Goal: Transaction & Acquisition: Purchase product/service

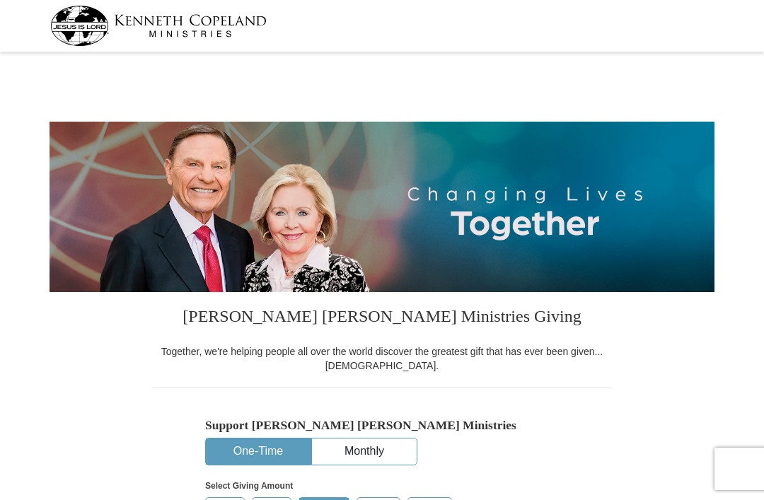
select select "SC"
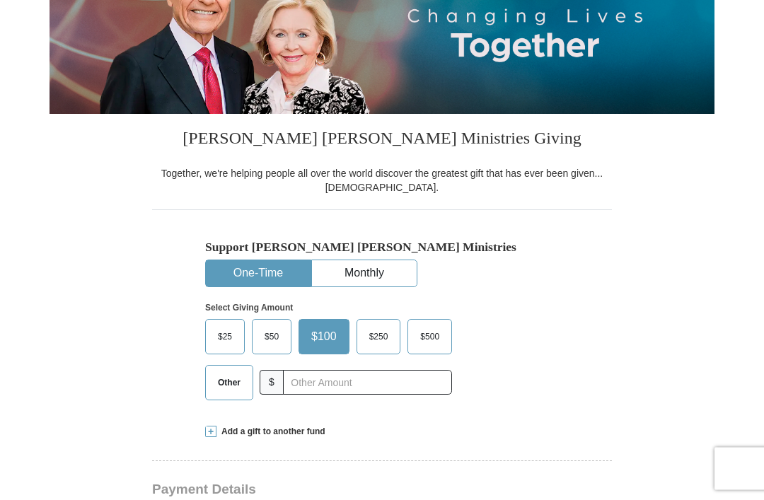
scroll to position [187, 0]
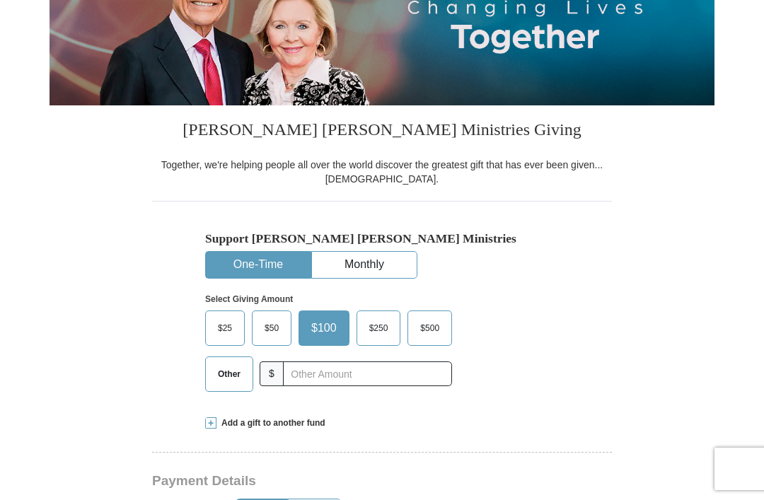
click at [233, 375] on span "Other" at bounding box center [229, 373] width 37 height 21
click at [0, 0] on input "Other" at bounding box center [0, 0] width 0 height 0
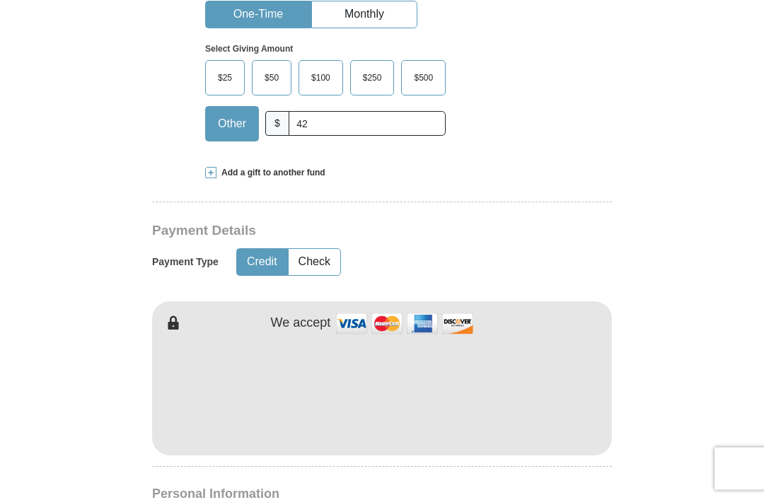
scroll to position [478, 0]
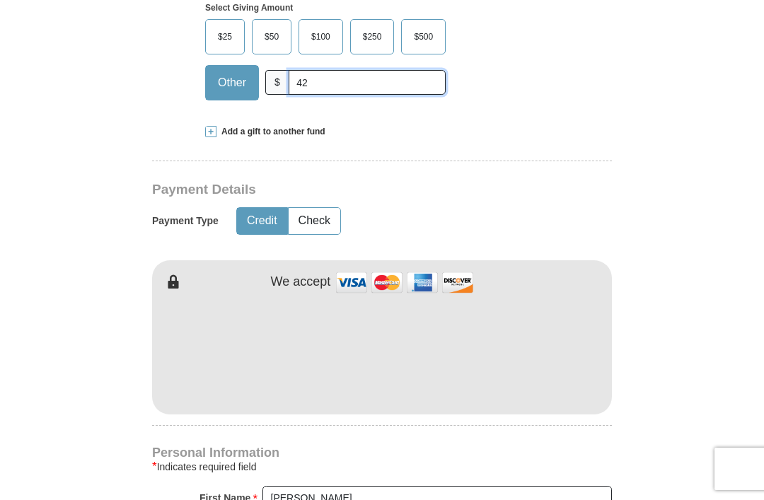
type input "42"
click at [333, 214] on button "Check" at bounding box center [314, 221] width 52 height 26
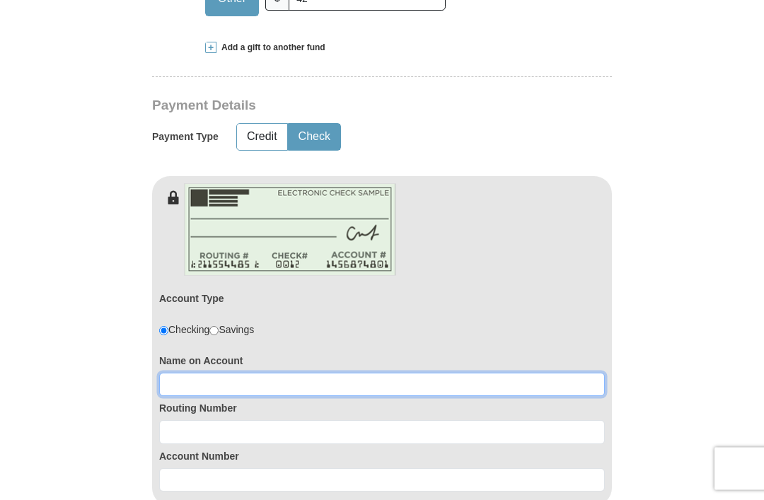
click at [379, 387] on input at bounding box center [381, 385] width 445 height 24
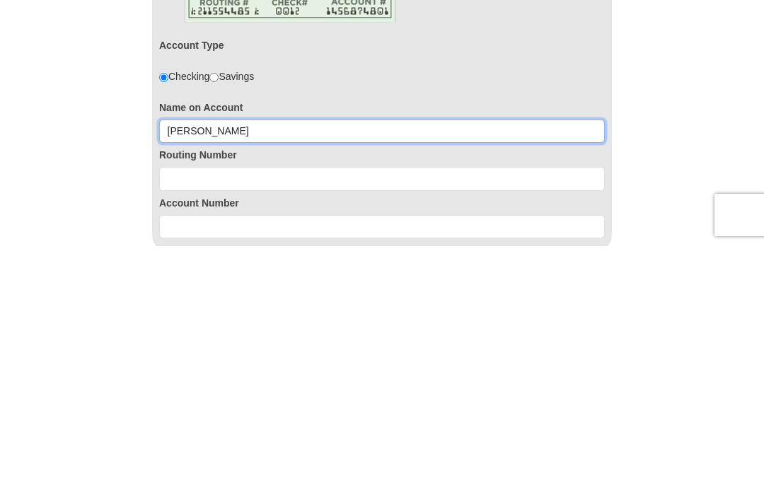
type input "Ireta Joyce Grant Polite"
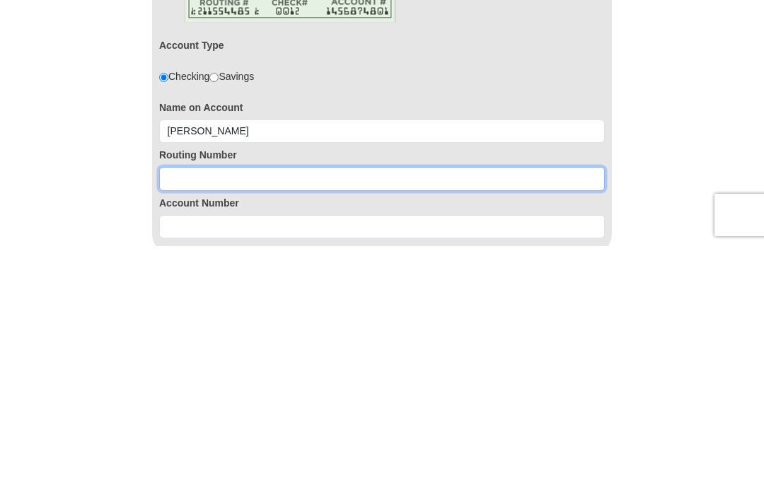
click at [276, 421] on input at bounding box center [381, 433] width 445 height 24
type input "064008637"
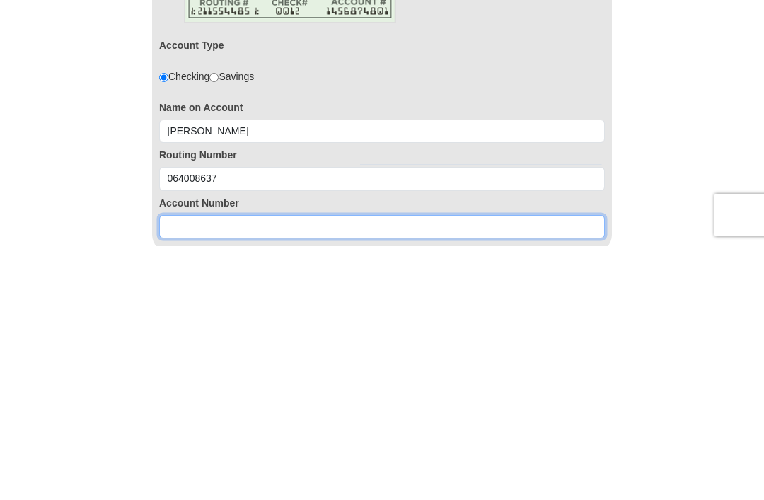
click at [299, 469] on input at bounding box center [381, 481] width 445 height 24
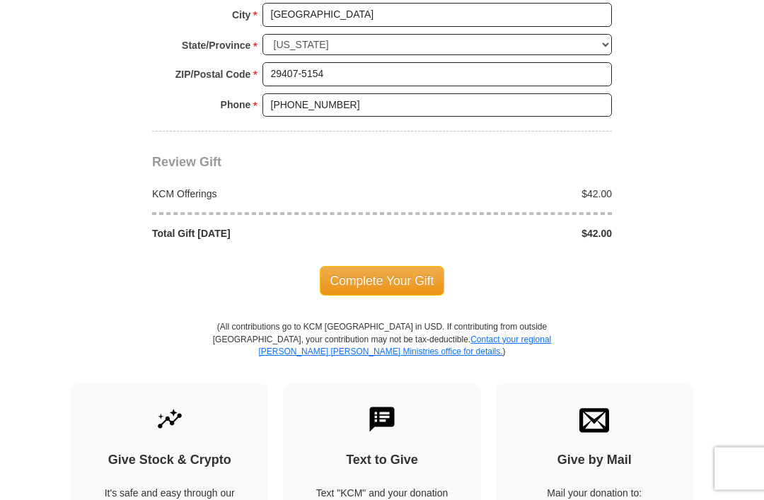
scroll to position [1348, 0]
type input "2133001806"
click at [403, 274] on span "Complete Your Gift" at bounding box center [382, 281] width 125 height 30
